Goal: Task Accomplishment & Management: Complete application form

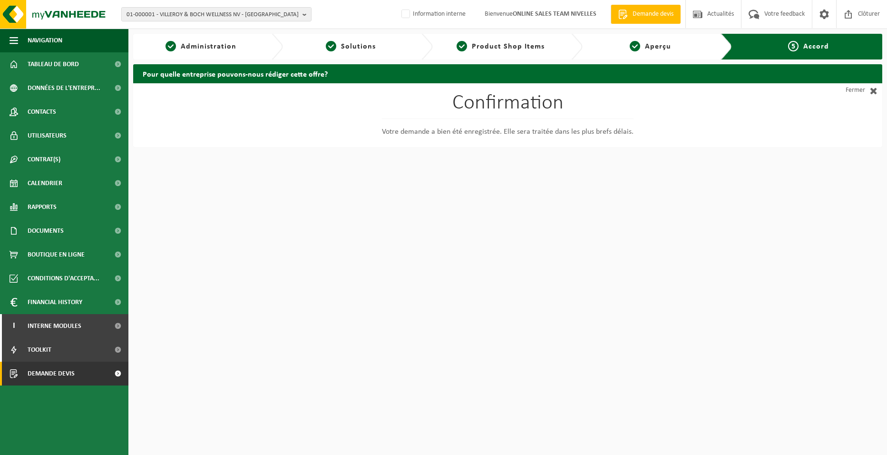
click at [75, 377] on link "Demande devis" at bounding box center [64, 373] width 128 height 24
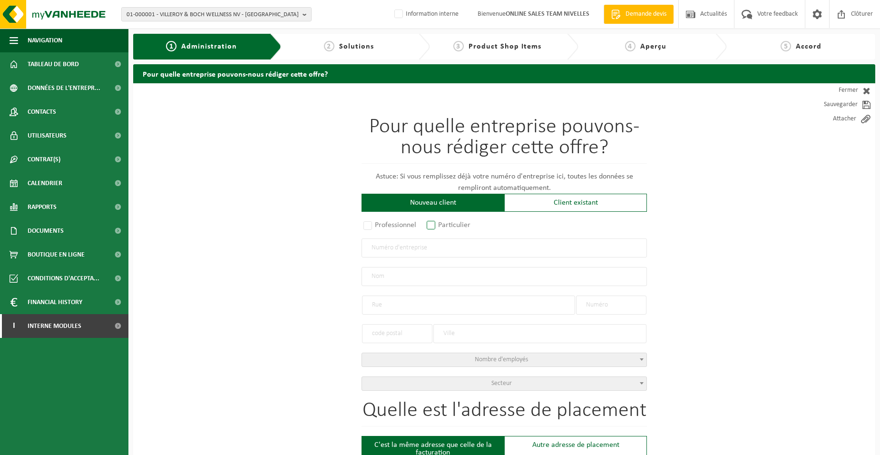
click at [444, 228] on label "Particulier" at bounding box center [449, 224] width 48 height 13
click at [444, 228] on input "Particulier" at bounding box center [443, 226] width 6 height 6
radio input "true"
select select "P"
select select "1707"
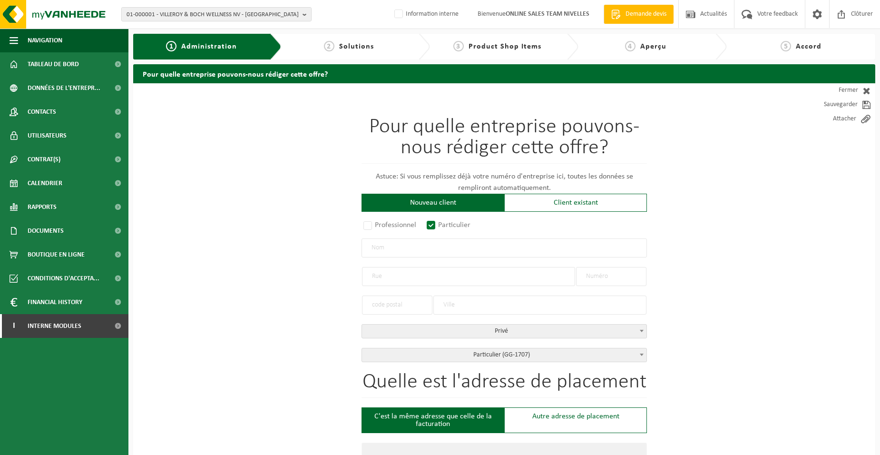
click at [440, 249] on input "text" at bounding box center [503, 247] width 285 height 19
type input "NUS BAUMER"
click at [417, 277] on input "text" at bounding box center [468, 276] width 213 height 19
type input "BOIS PINCHET"
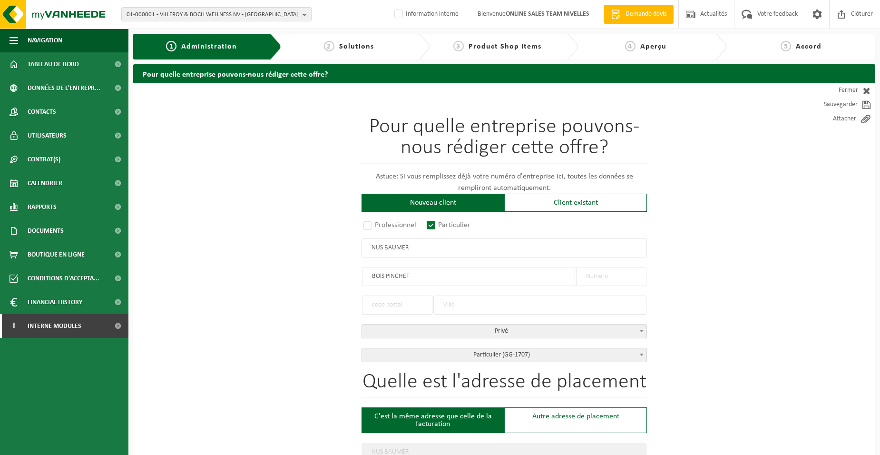
type input "BOIS PINCHET"
click at [585, 275] on input "text" at bounding box center [611, 276] width 70 height 19
type input "12"
click at [418, 307] on input "text" at bounding box center [397, 304] width 70 height 19
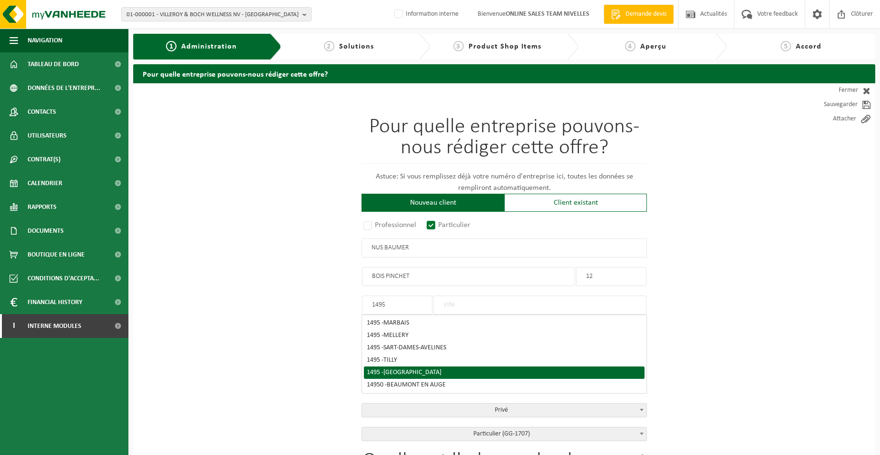
type input "1495"
click at [419, 368] on span "VILLERS-LA-VILLE" at bounding box center [412, 371] width 58 height 7
type input "VILLERS-LA-VILLE"
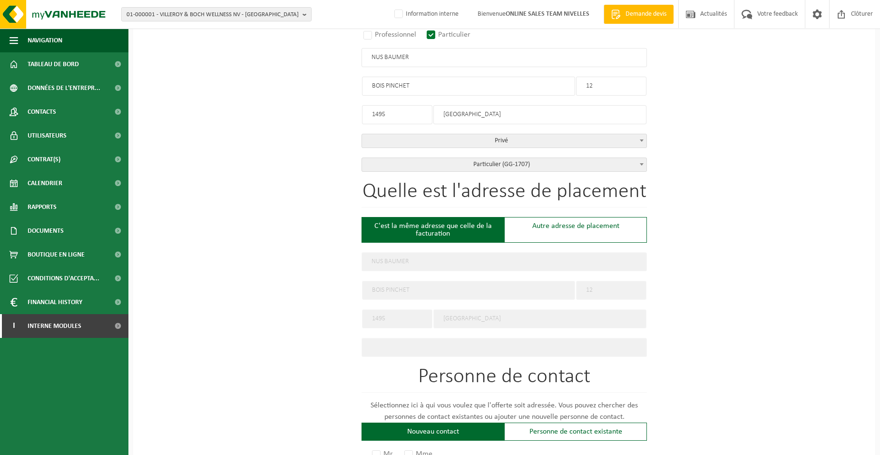
scroll to position [380, 0]
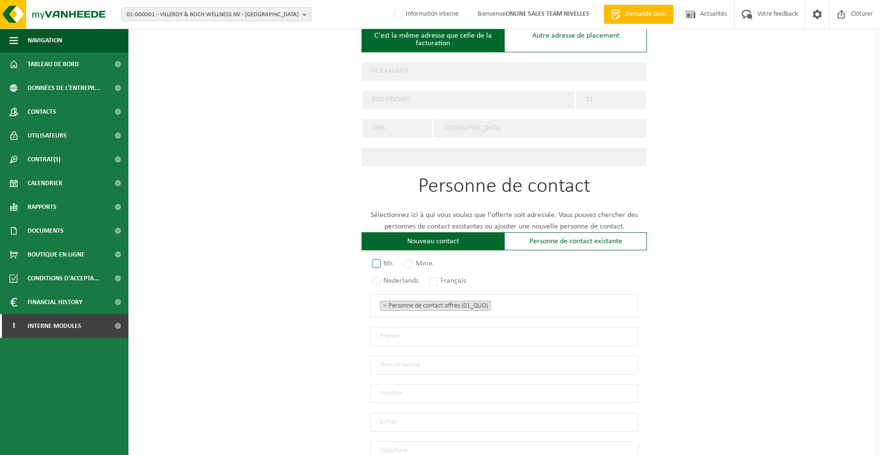
click at [384, 264] on label "Mr." at bounding box center [383, 263] width 27 height 13
radio input "true"
click at [430, 276] on label "Français" at bounding box center [448, 280] width 42 height 13
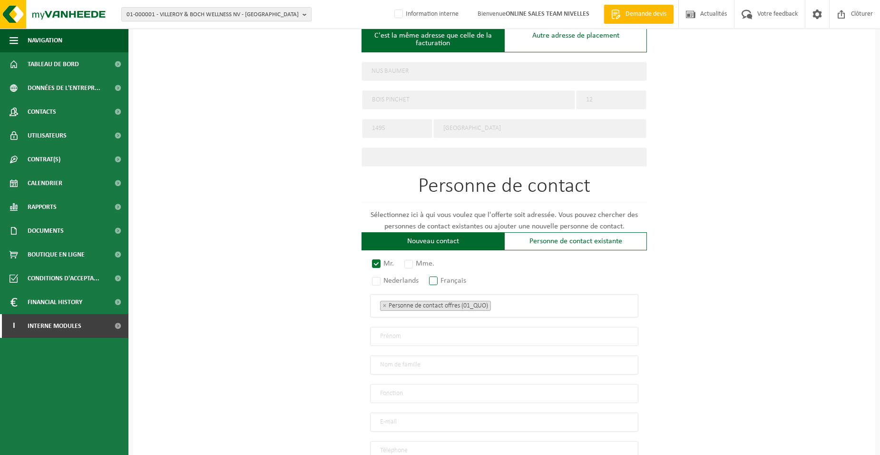
radio input "true"
click at [504, 295] on span "× Personne de contact offres (01_QUO)" at bounding box center [504, 305] width 268 height 23
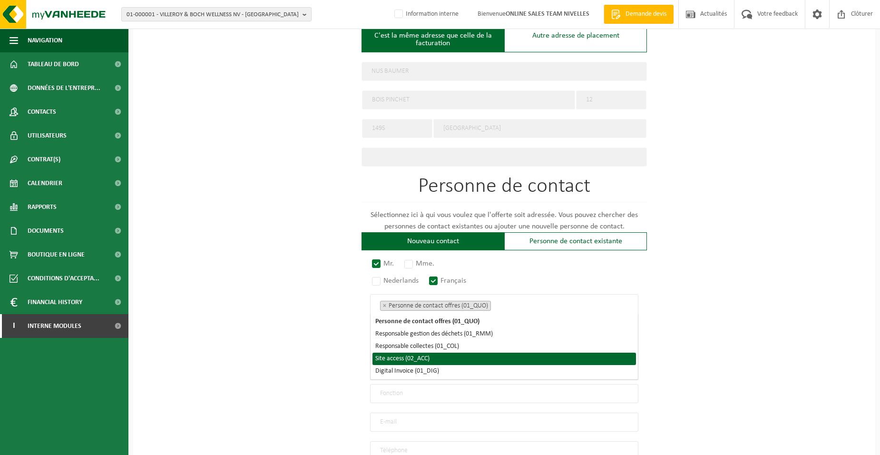
click at [447, 360] on li "Site access (02_ACC)" at bounding box center [503, 358] width 263 height 12
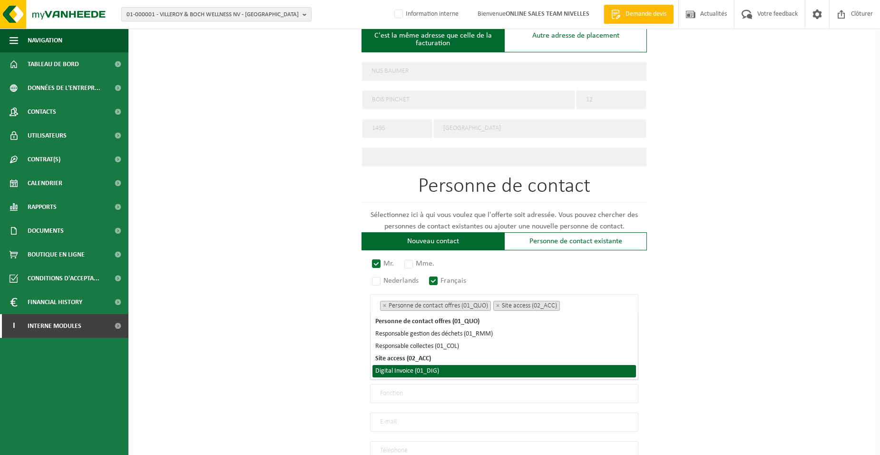
click at [444, 370] on li "Digital Invoice (01_DIG)" at bounding box center [503, 371] width 263 height 12
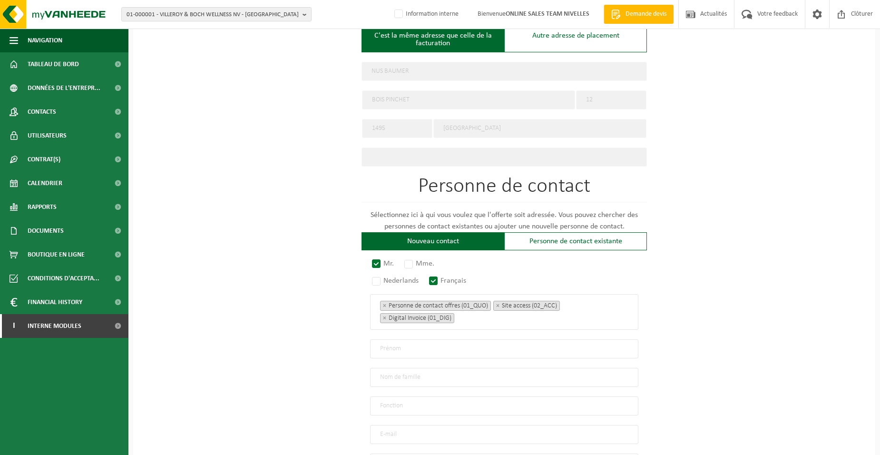
click at [330, 358] on div "Pour quelle entreprise pouvons-nous rédiger cette offre? Astuce: Si vous rempli…" at bounding box center [504, 129] width 742 height 853
click at [393, 346] on input "text" at bounding box center [504, 348] width 268 height 19
type input "NUS"
click at [441, 379] on input "text" at bounding box center [504, 377] width 268 height 19
type input "BAUMER"
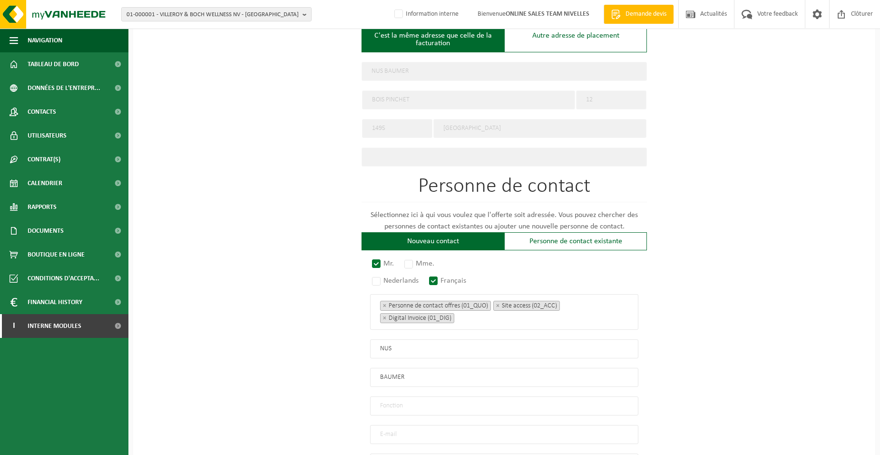
click at [419, 402] on input "text" at bounding box center [504, 405] width 268 height 19
type input "Directeur"
click at [385, 432] on input "email" at bounding box center [504, 434] width 268 height 19
type input "REGIS@NUSBAUMER.FR"
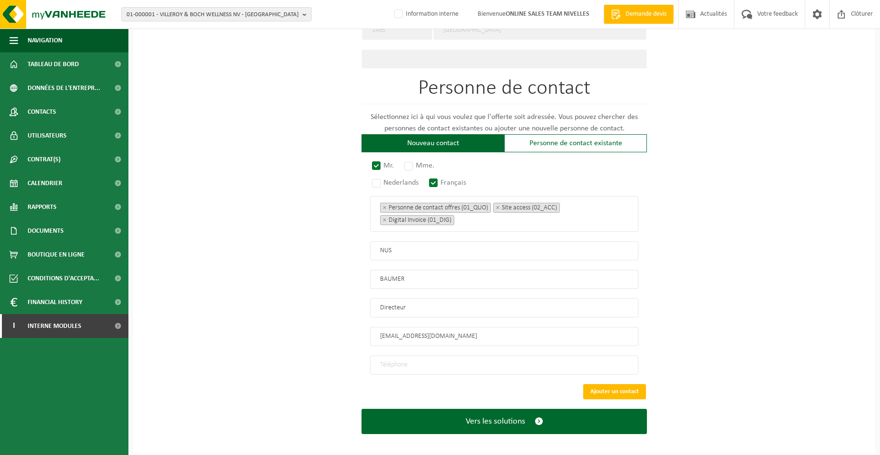
scroll to position [479, 0]
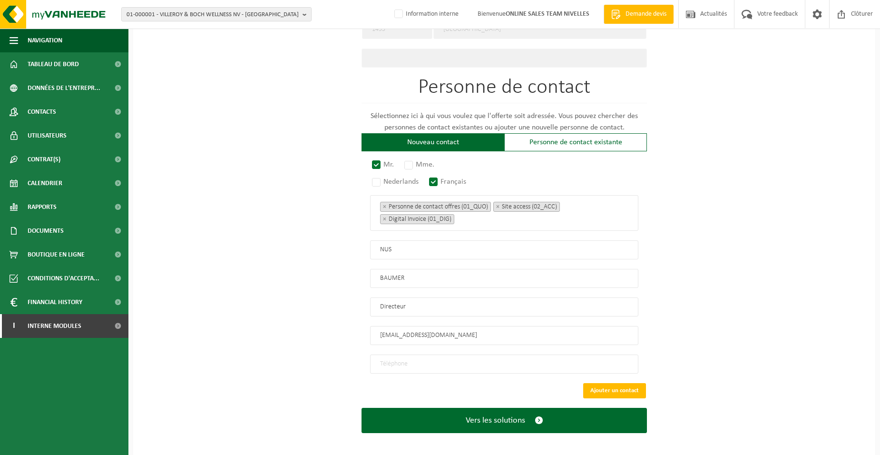
drag, startPoint x: 425, startPoint y: 360, endPoint x: 422, endPoint y: 357, distance: 5.1
click at [425, 360] on input "tel" at bounding box center [504, 363] width 268 height 19
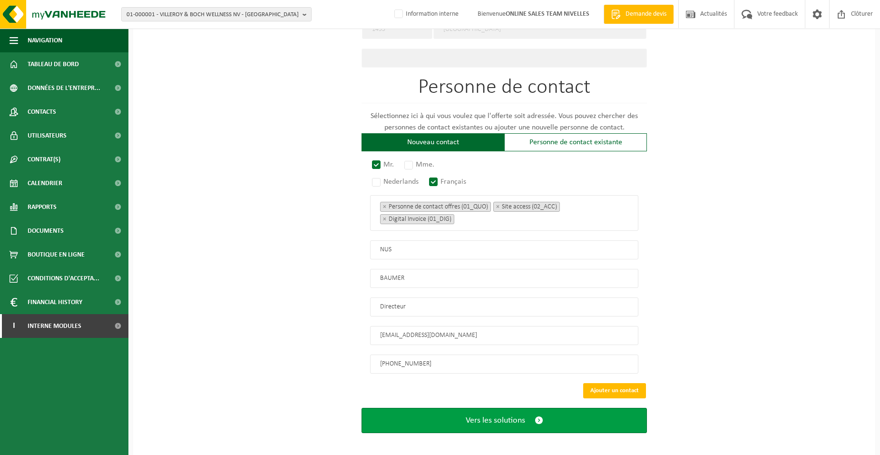
type input "+32 477 56 02 83"
click at [503, 417] on span "Vers les solutions" at bounding box center [494, 420] width 59 height 10
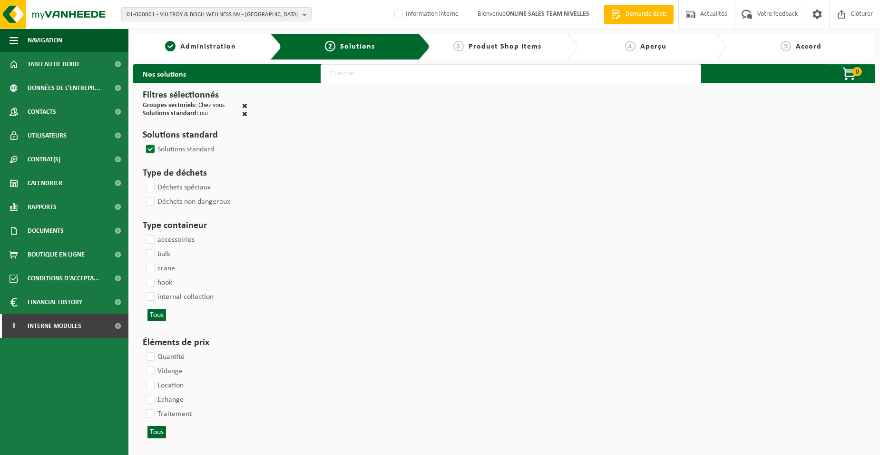
click at [348, 72] on input "text" at bounding box center [510, 73] width 380 height 19
type input "000052"
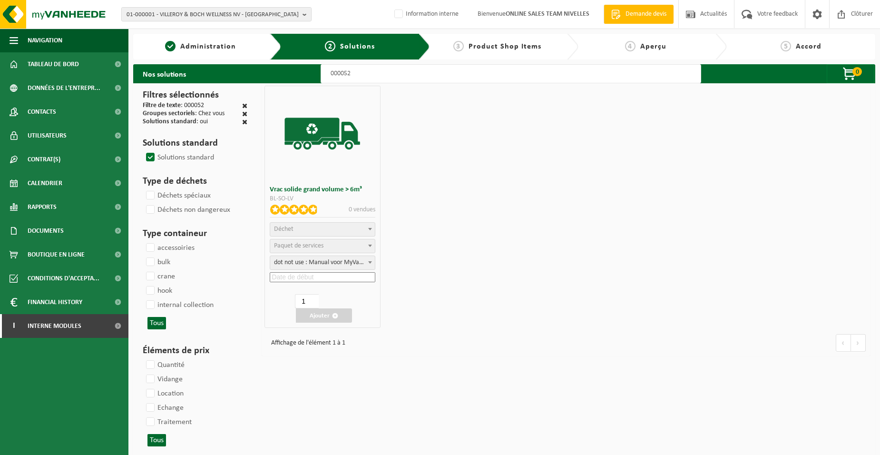
click at [291, 229] on span "Déchet" at bounding box center [283, 228] width 19 height 7
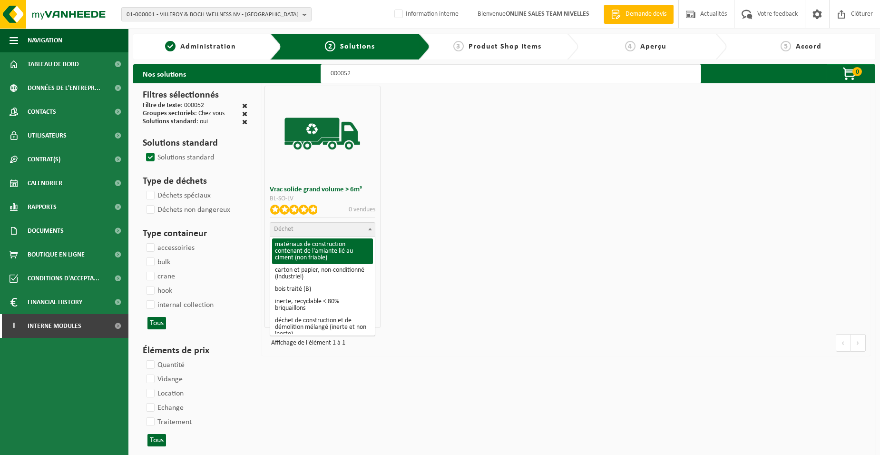
scroll to position [143, 0]
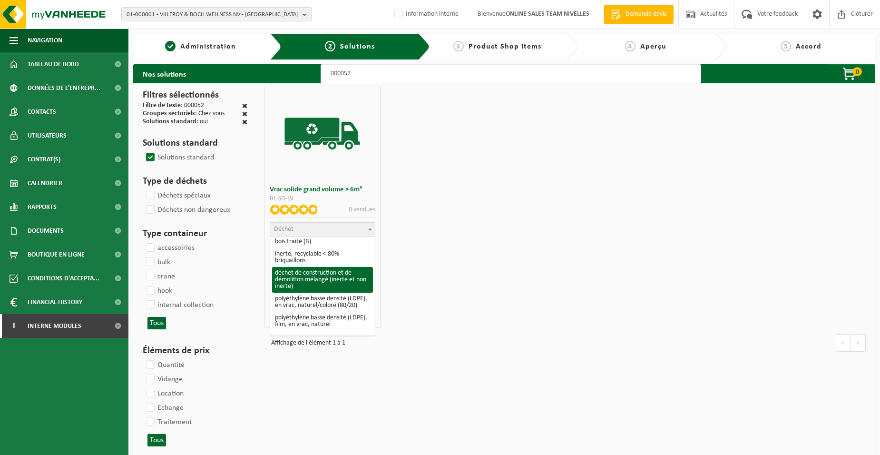
select select "31"
select select
select select "47"
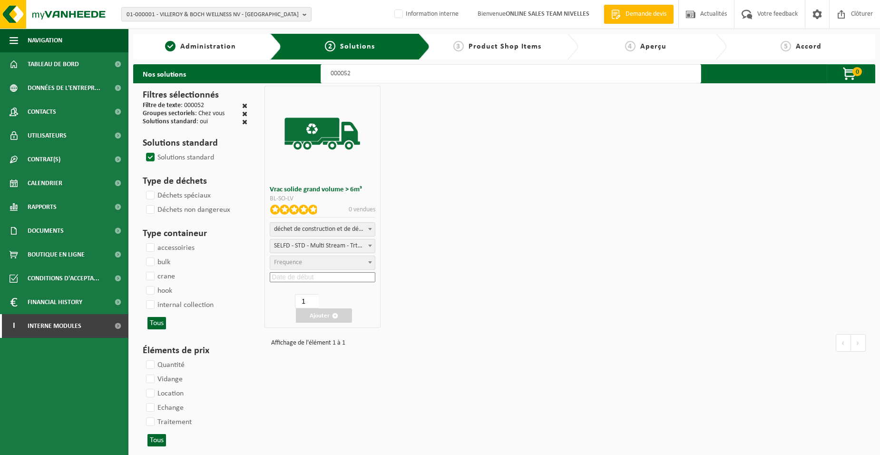
select select "25"
click at [322, 280] on input at bounding box center [322, 277] width 105 height 10
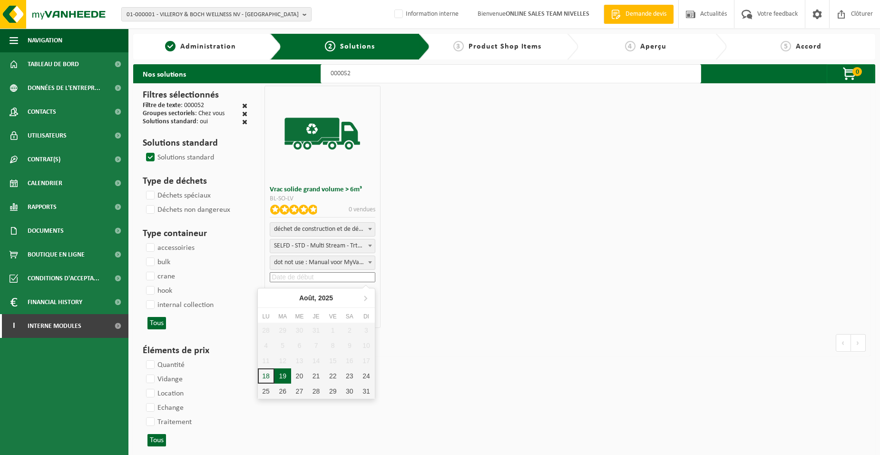
click at [284, 374] on div "19" at bounding box center [282, 375] width 17 height 15
type input "2025-08-19"
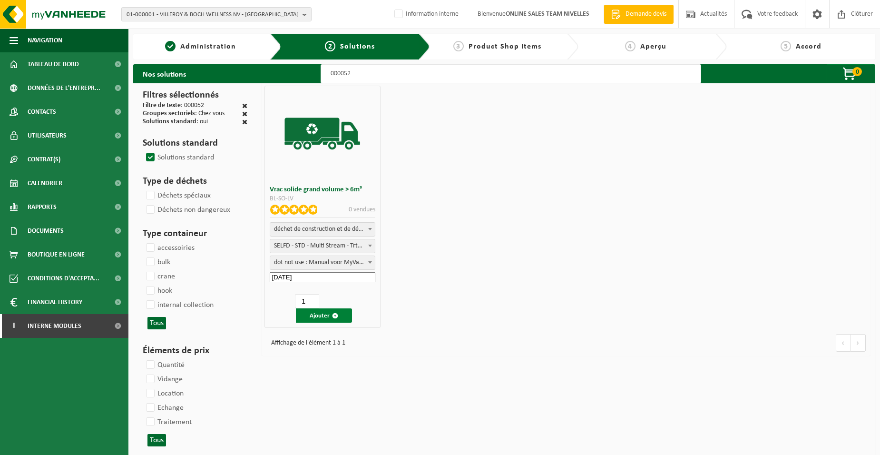
click at [335, 313] on span "button" at bounding box center [335, 315] width 6 height 6
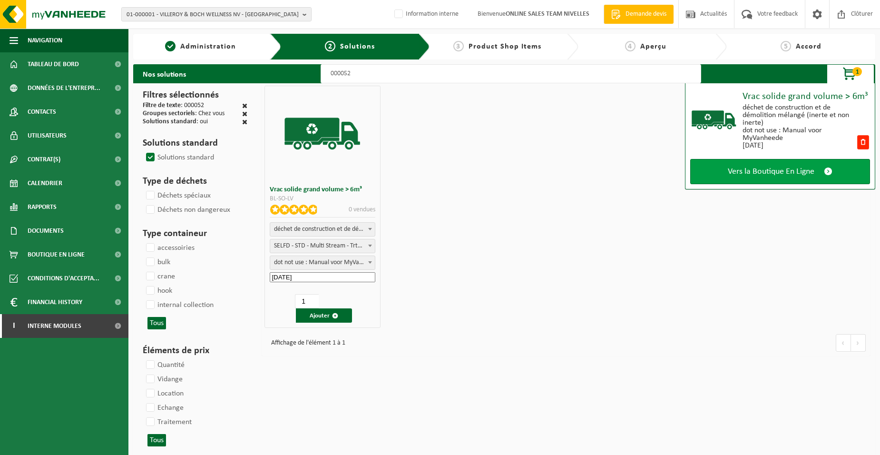
click at [773, 172] on span "Vers la Boutique En Ligne" at bounding box center [770, 171] width 87 height 10
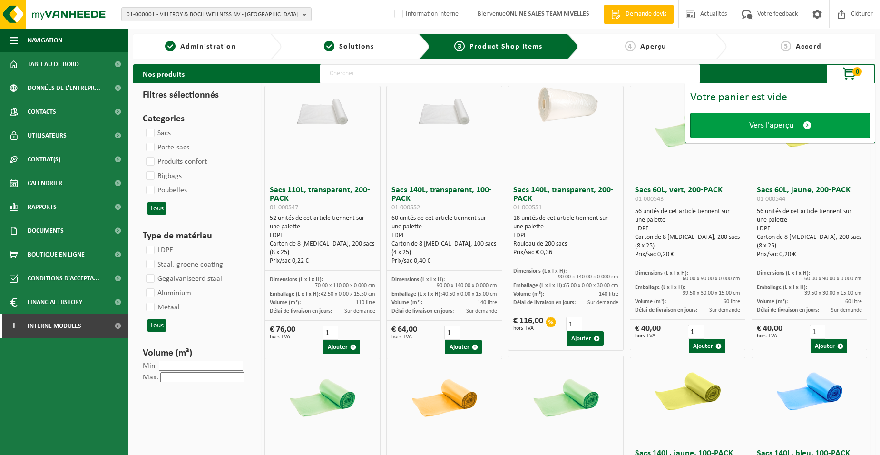
click at [725, 123] on link "Vers l'aperçu" at bounding box center [780, 125] width 180 height 25
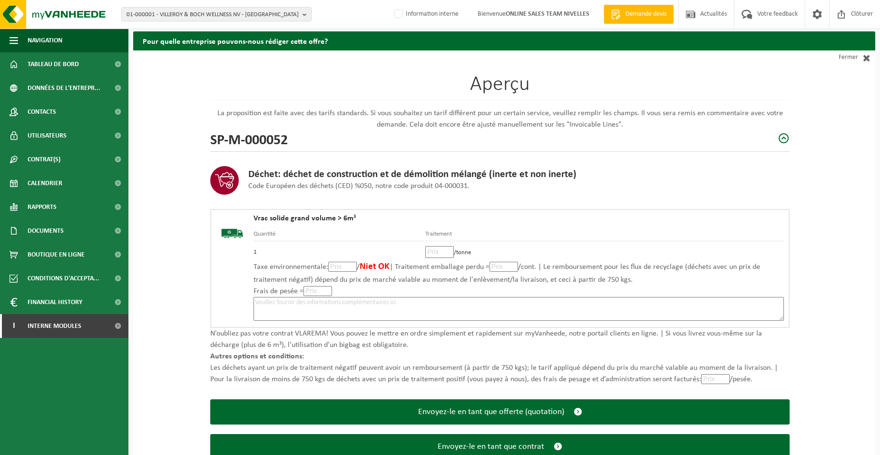
scroll to position [65, 0]
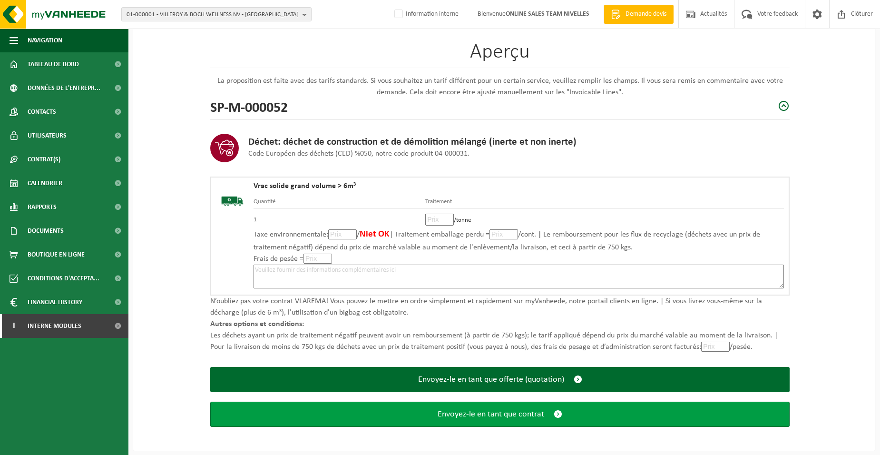
click at [340, 417] on button "Envoyez-le en tant que contrat" at bounding box center [499, 413] width 579 height 25
